Goal: Find specific page/section: Find specific page/section

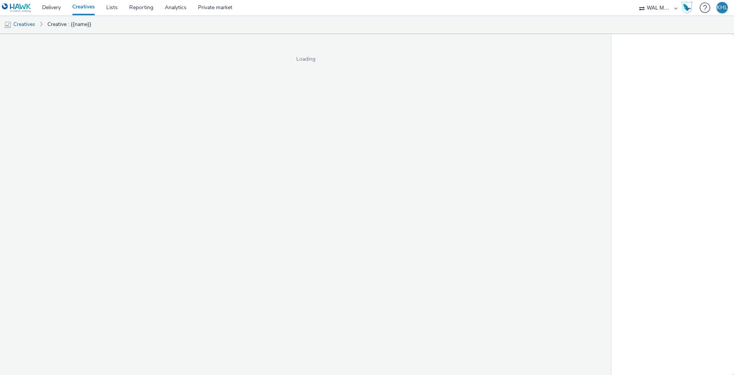
select select "10bae079-8a11-4fca-8b47-9e5fc357b551"
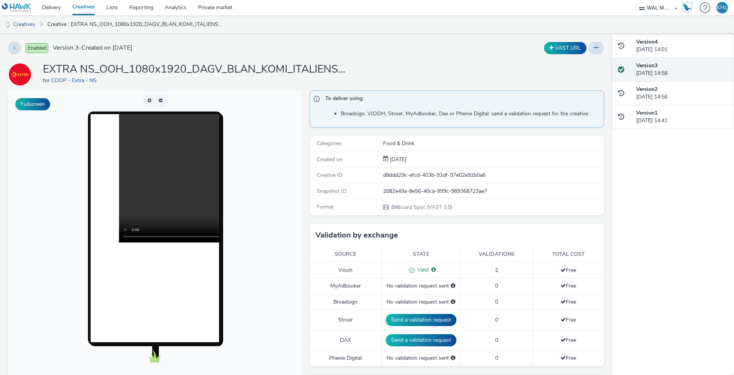
click at [81, 7] on link "Creatives" at bounding box center [83, 7] width 34 height 15
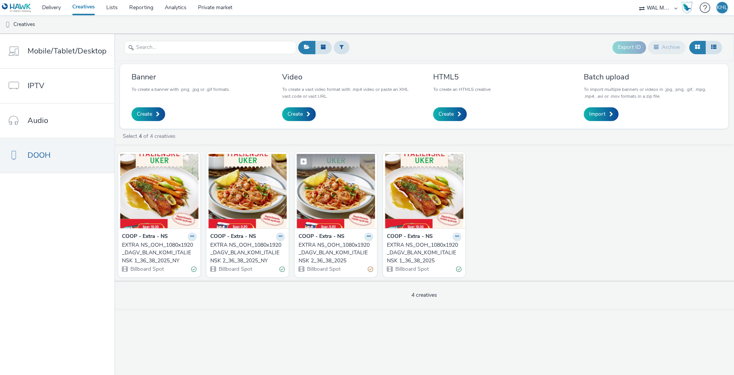
click at [349, 211] on img at bounding box center [336, 191] width 78 height 75
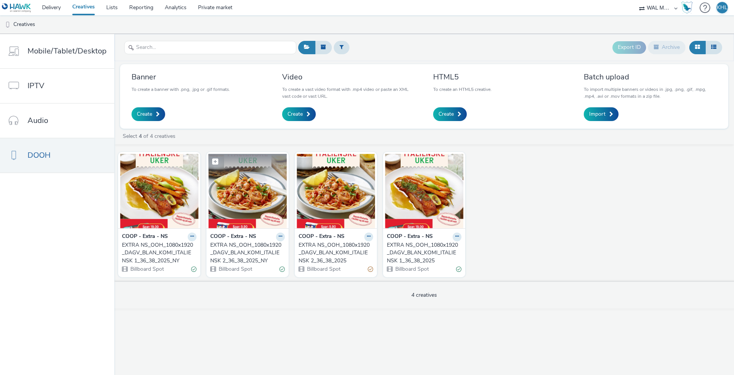
click at [248, 202] on img at bounding box center [247, 191] width 78 height 75
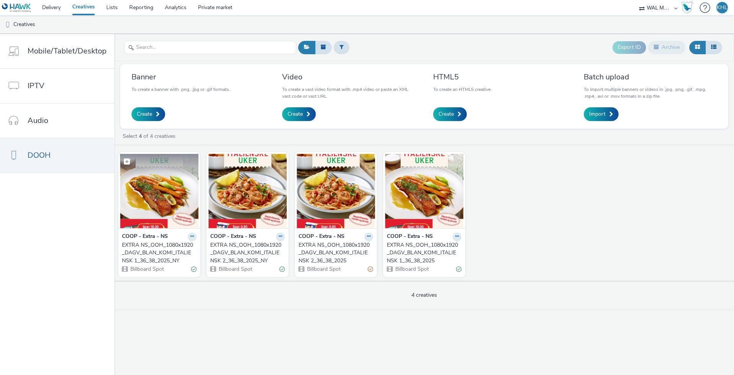
click at [185, 199] on img at bounding box center [159, 191] width 78 height 75
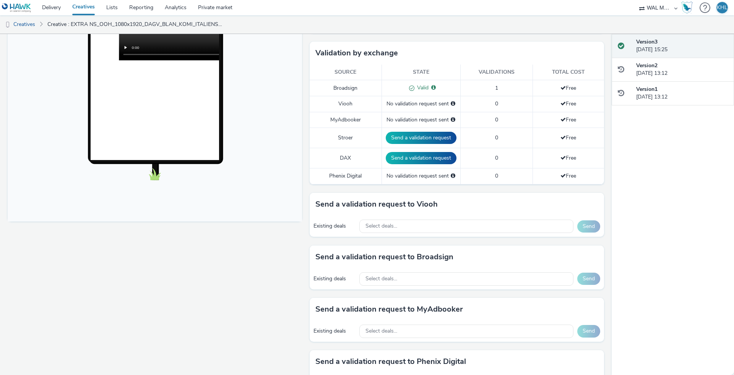
scroll to position [188, 0]
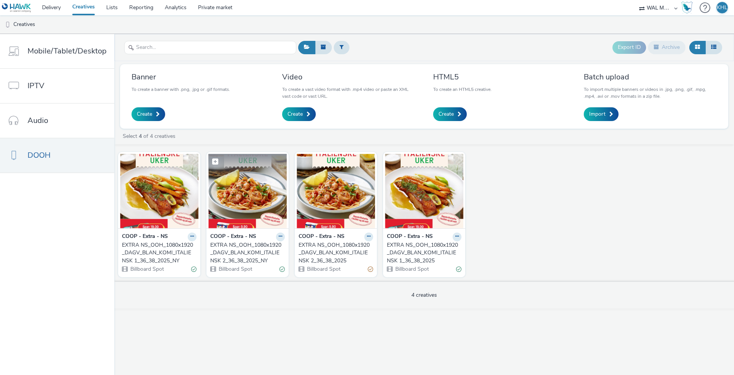
click at [262, 199] on img at bounding box center [247, 191] width 78 height 75
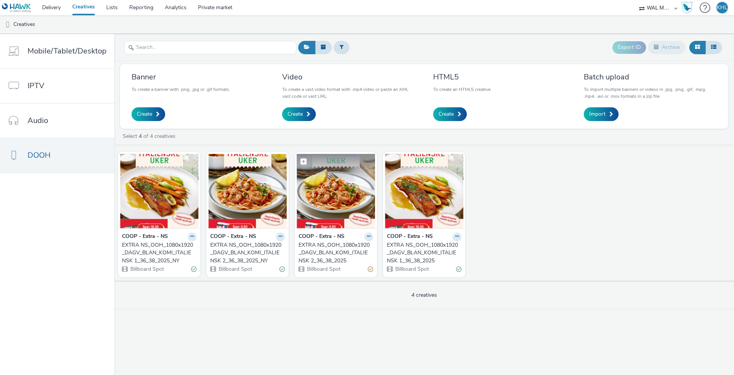
click at [353, 209] on img at bounding box center [336, 191] width 78 height 75
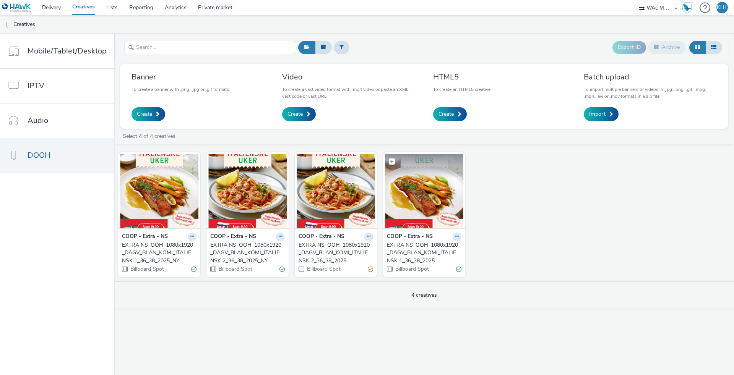
click at [430, 218] on img at bounding box center [424, 191] width 78 height 75
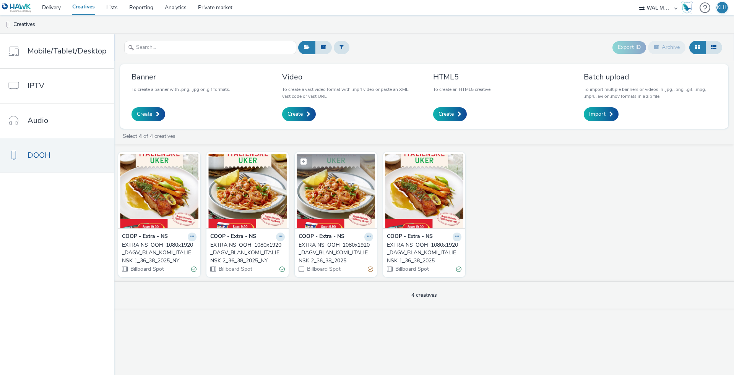
click at [326, 199] on img at bounding box center [336, 191] width 78 height 75
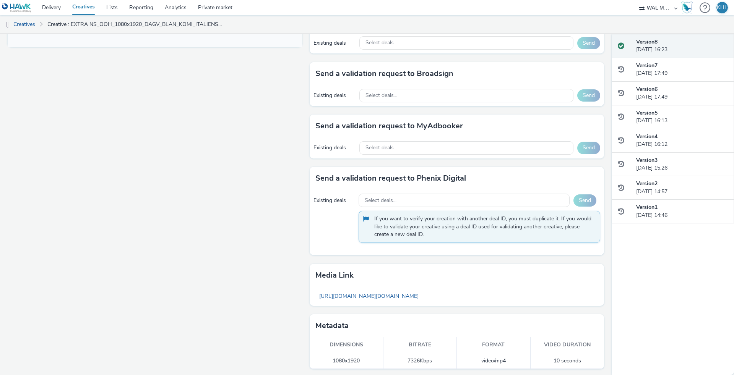
scroll to position [357, 0]
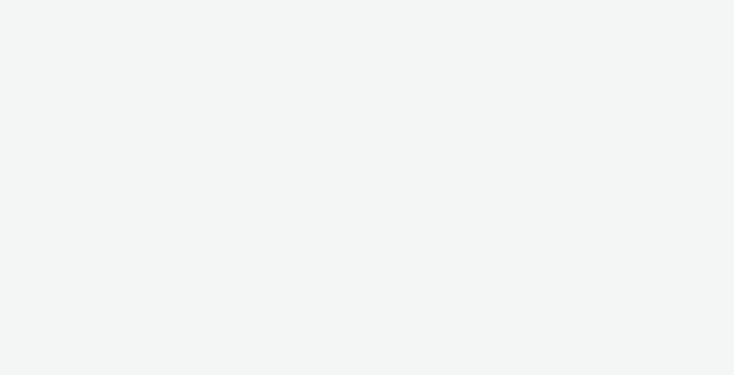
select select "10bae079-8a11-4fca-8b47-9e5fc357b551"
select select "ec8bba8d-6d40-4913-8bcc-46d5198776fd"
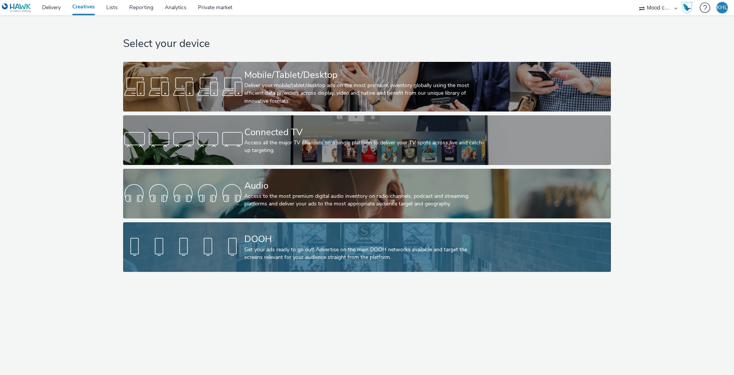
click at [217, 247] on div at bounding box center [183, 247] width 121 height 24
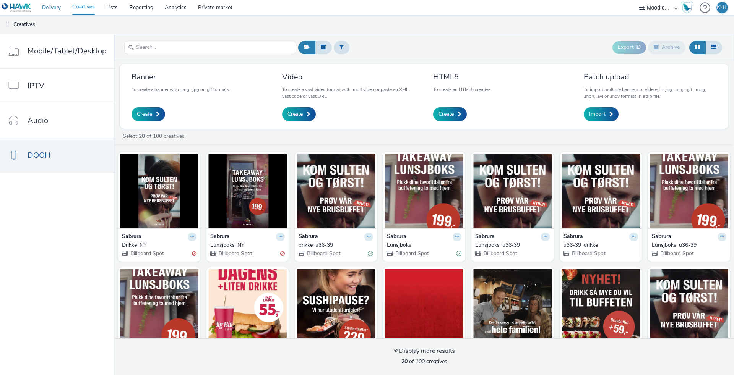
click at [58, 3] on link "Delivery" at bounding box center [51, 7] width 30 height 15
